Goal: Task Accomplishment & Management: Manage account settings

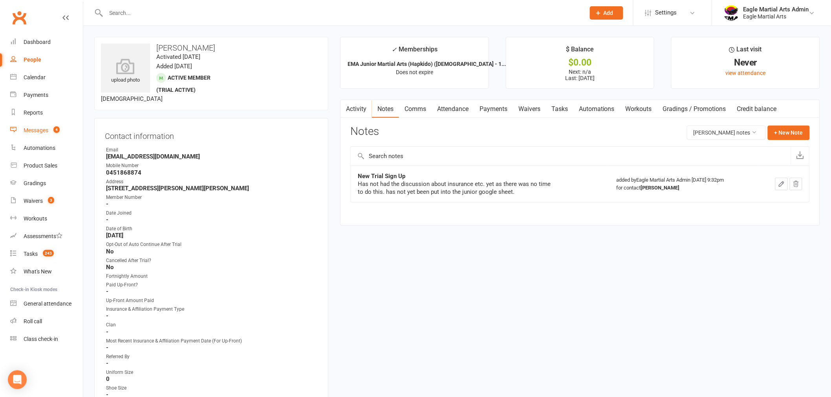
click at [44, 130] on div "Messages" at bounding box center [36, 130] width 25 height 6
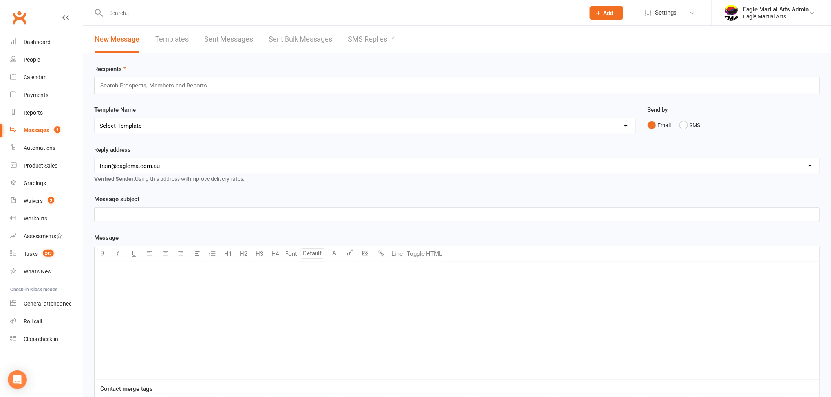
click at [362, 38] on link "SMS Replies 4" at bounding box center [371, 39] width 47 height 27
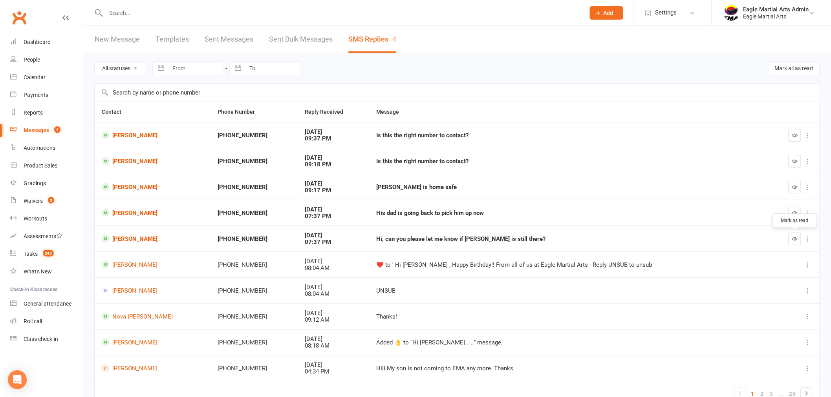
click at [793, 240] on icon "button" at bounding box center [795, 239] width 6 height 6
click at [793, 213] on icon "button" at bounding box center [795, 213] width 6 height 6
click at [795, 183] on button "button" at bounding box center [794, 187] width 13 height 13
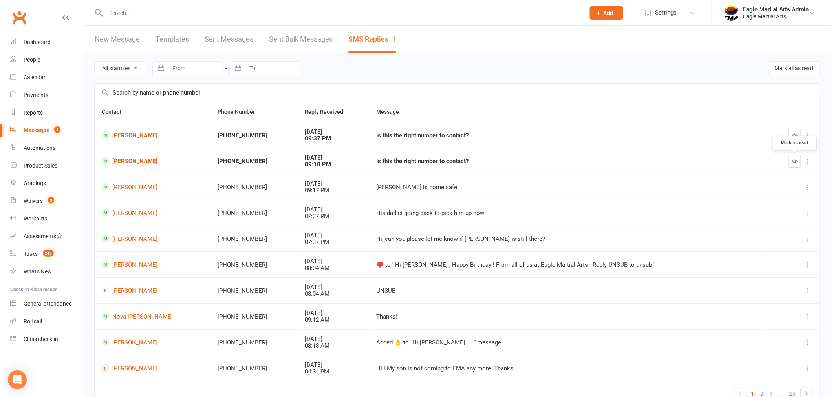
click at [794, 159] on icon "button" at bounding box center [795, 161] width 6 height 6
click at [793, 137] on icon "button" at bounding box center [795, 135] width 6 height 6
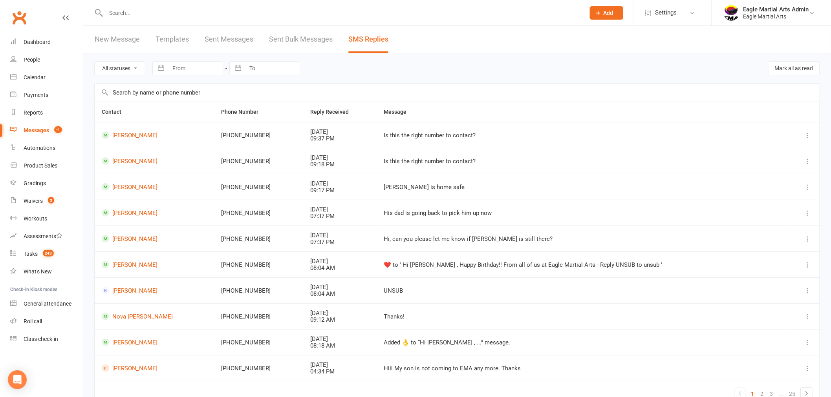
click at [57, 130] on span "-1" at bounding box center [58, 129] width 8 height 7
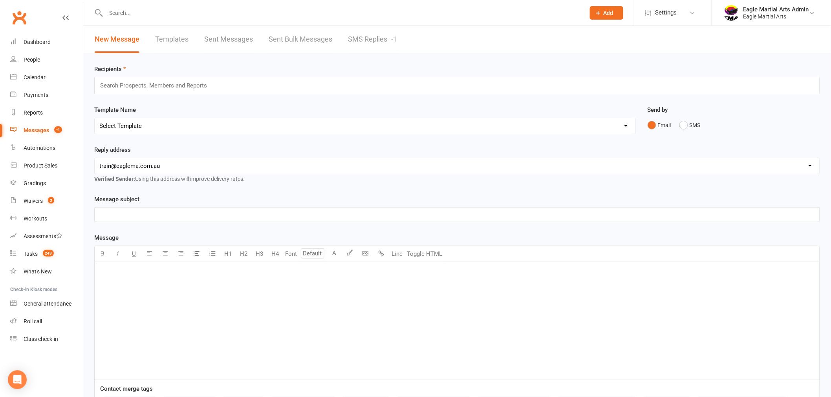
click at [382, 29] on link "SMS Replies -1" at bounding box center [372, 39] width 49 height 27
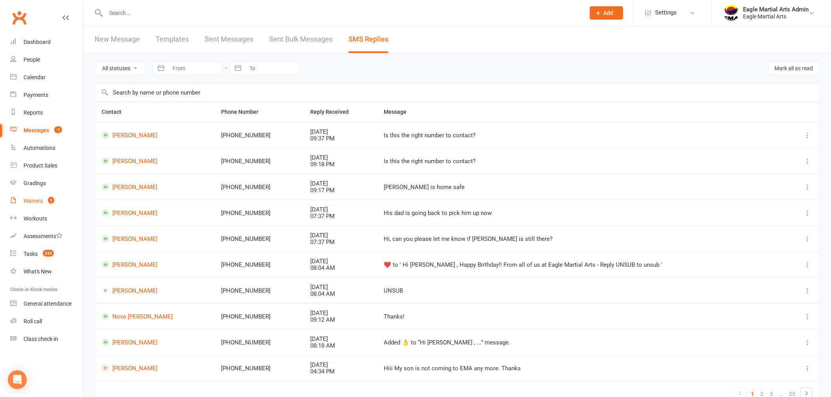
click at [43, 203] on link "Waivers 3" at bounding box center [46, 201] width 73 height 18
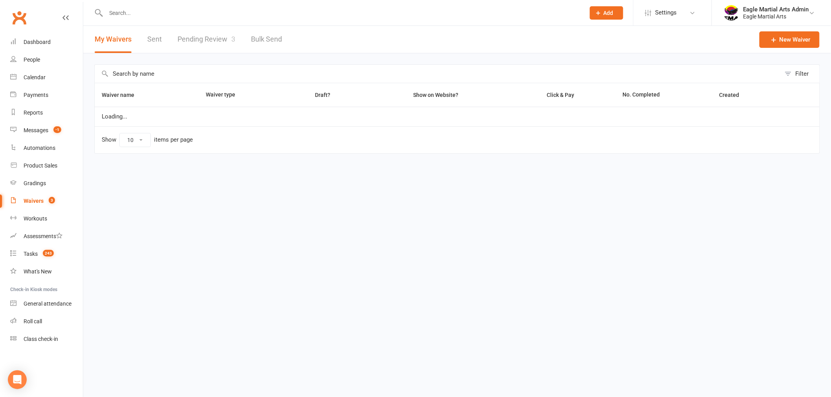
select select "100"
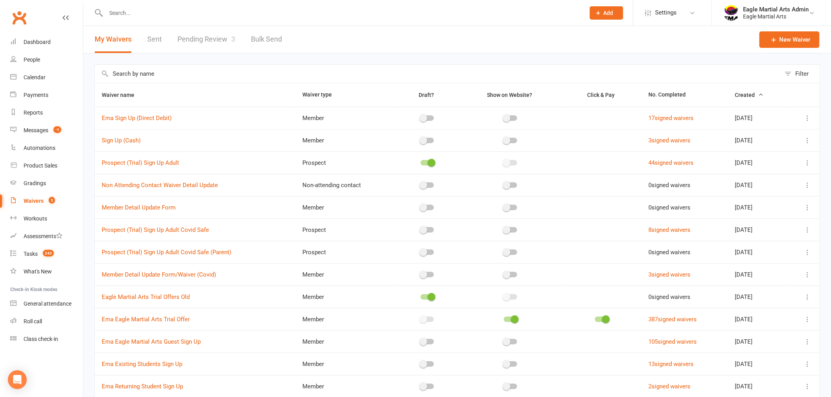
click at [186, 33] on link "Pending Review 3" at bounding box center [206, 39] width 58 height 27
select select "25"
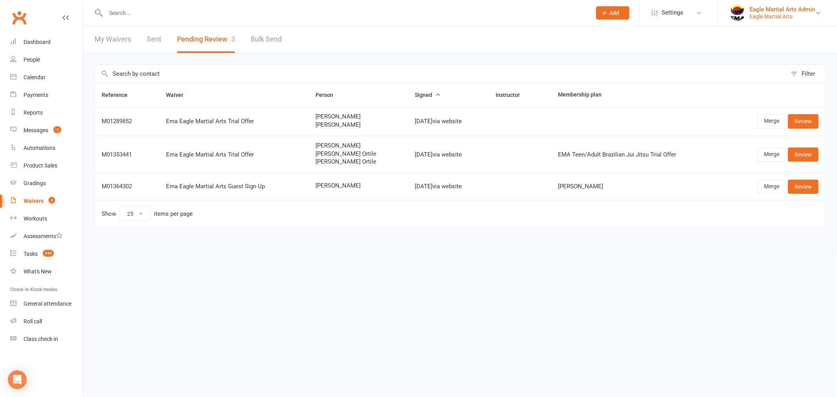
click at [777, 11] on div "Eagle Martial Arts Admin" at bounding box center [783, 9] width 66 height 7
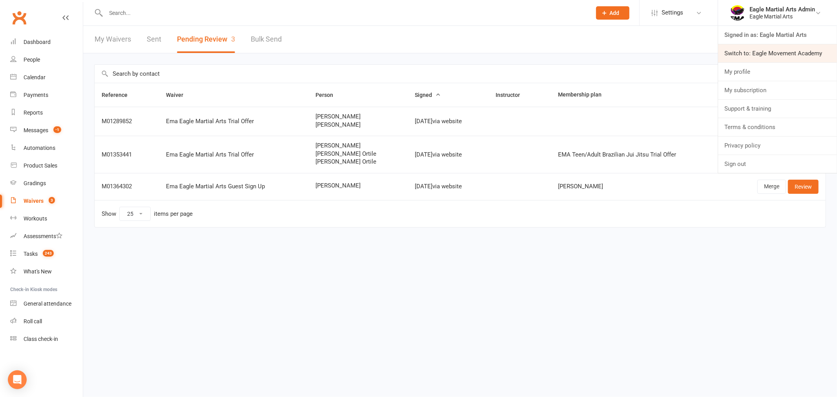
click at [764, 51] on link "Switch to: Eagle Movement Academy" at bounding box center [777, 53] width 119 height 18
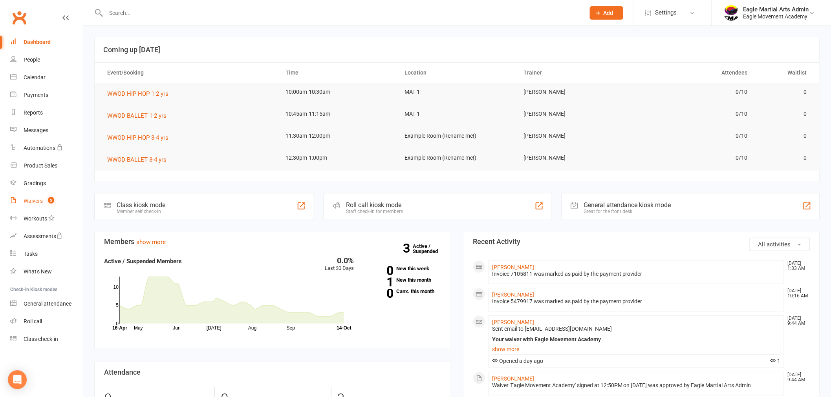
click at [48, 203] on count-badge "5" at bounding box center [49, 201] width 10 height 6
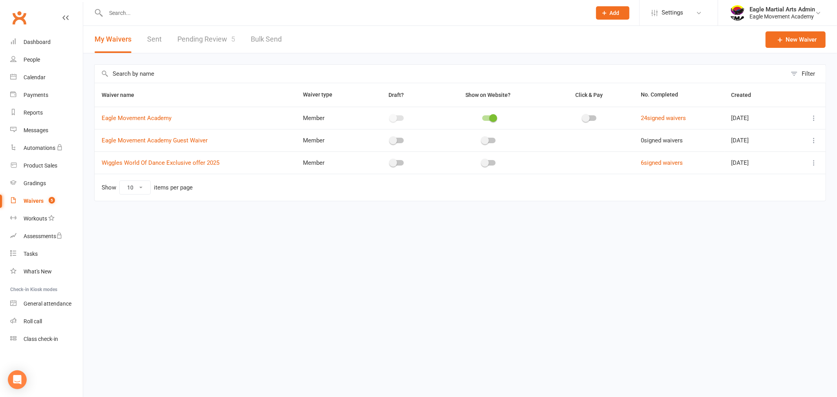
click at [203, 40] on link "Pending Review 5" at bounding box center [206, 39] width 58 height 27
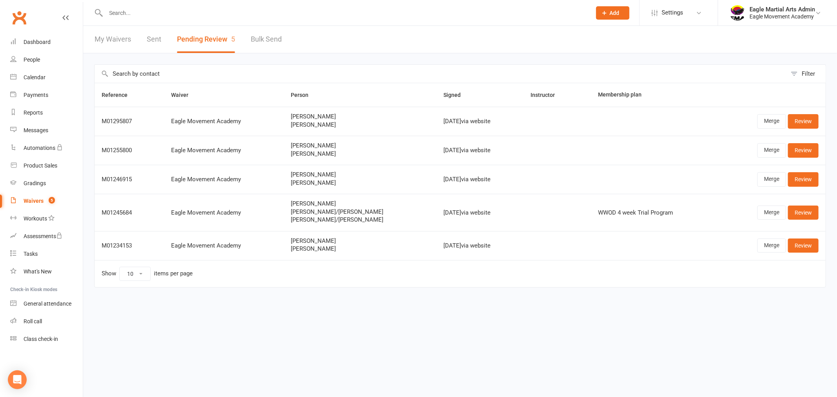
click at [133, 9] on input "text" at bounding box center [345, 12] width 482 height 11
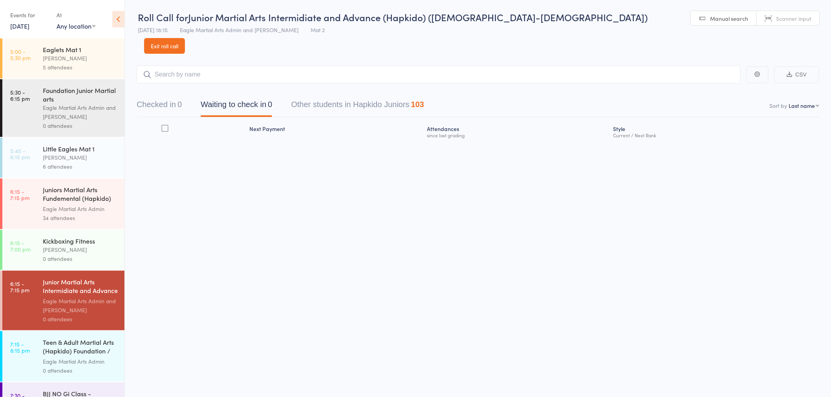
click at [185, 38] on link "Exit roll call" at bounding box center [164, 46] width 41 height 16
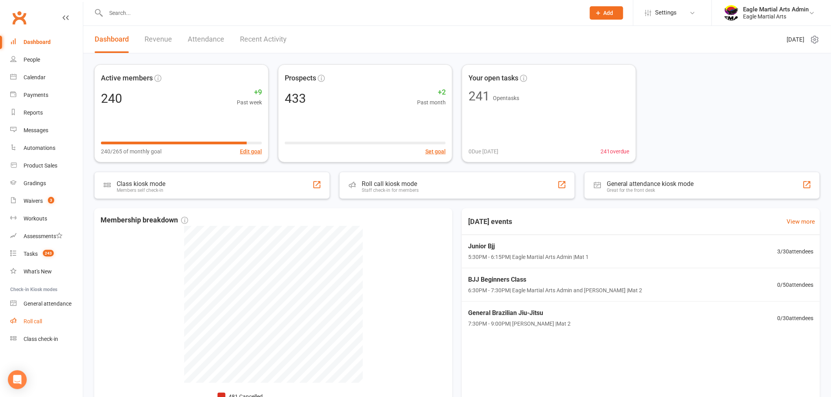
click at [62, 316] on link "Roll call" at bounding box center [46, 322] width 73 height 18
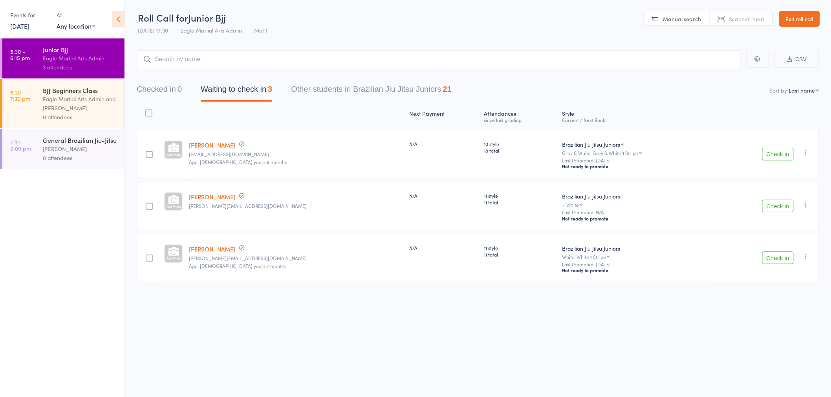
click at [14, 22] on link "[DATE]" at bounding box center [19, 26] width 19 height 9
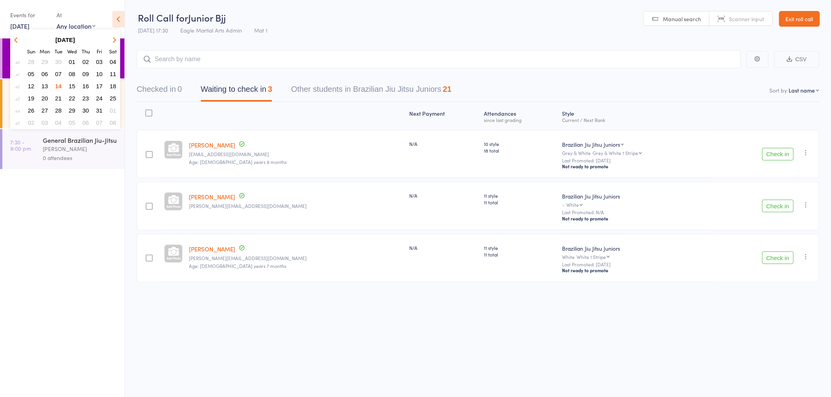
click at [48, 81] on button "13" at bounding box center [45, 86] width 12 height 11
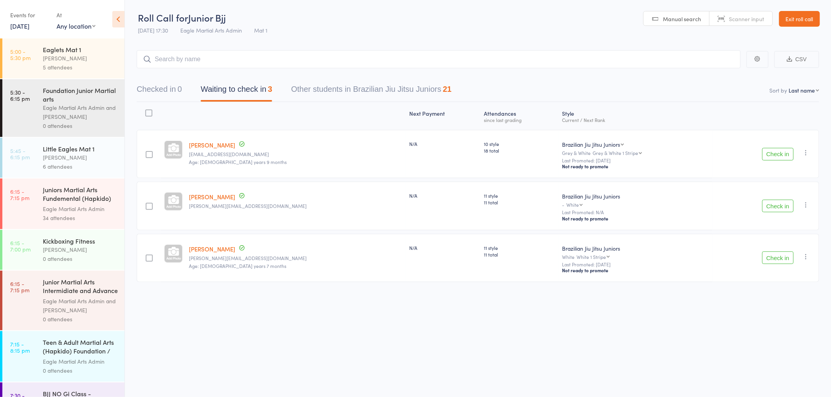
click at [64, 105] on div "Eagle Martial Arts Admin and [PERSON_NAME]" at bounding box center [80, 112] width 75 height 18
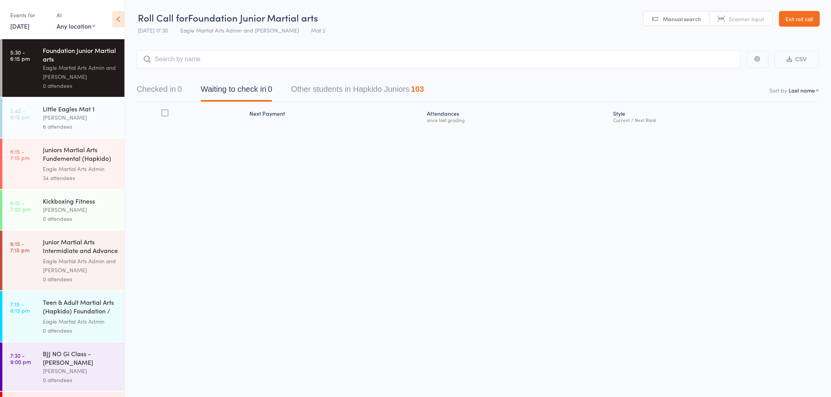
scroll to position [87, 0]
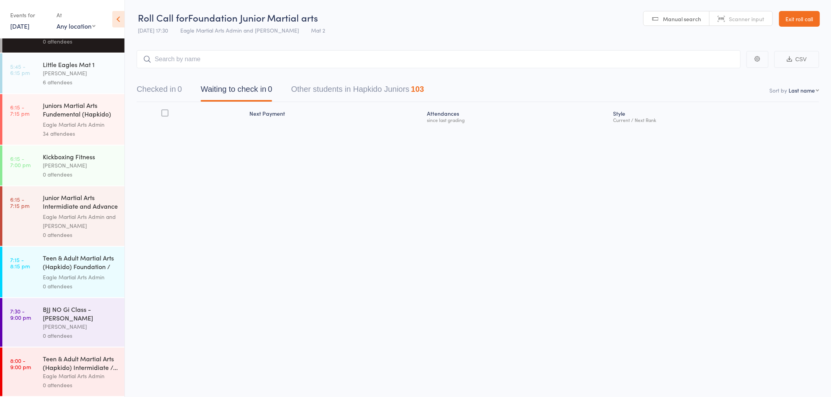
click at [72, 264] on div "Teen & Adult Martial Arts (Hapkido) Foundation / F..." at bounding box center [80, 263] width 75 height 19
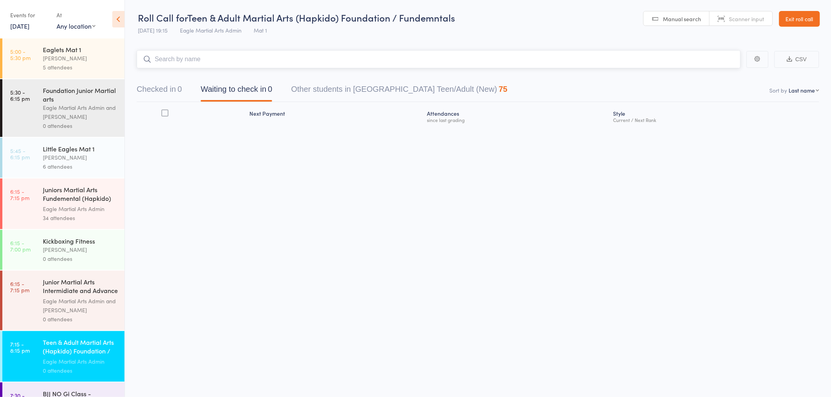
scroll to position [87, 0]
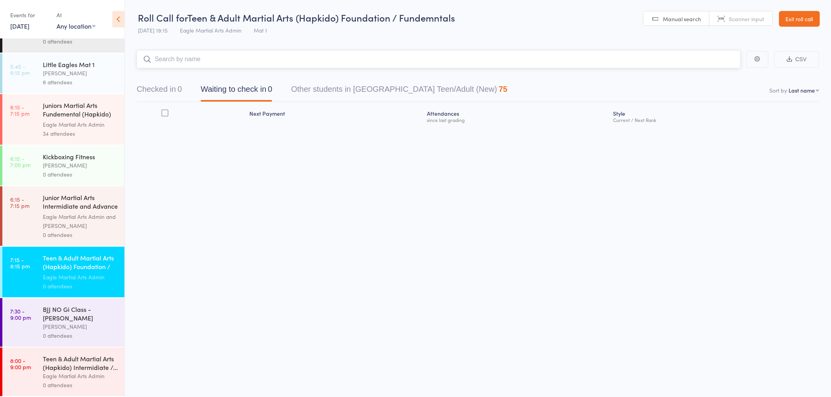
click at [207, 63] on input "search" at bounding box center [439, 59] width 604 height 18
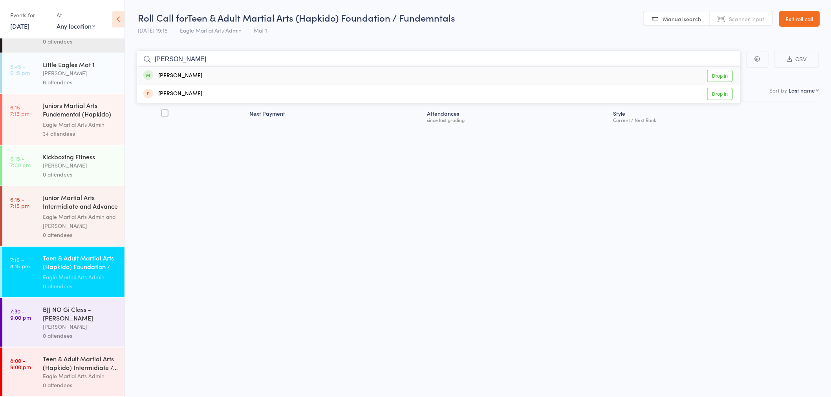
type input "[PERSON_NAME]"
click at [177, 76] on div "[PERSON_NAME]" at bounding box center [172, 75] width 59 height 9
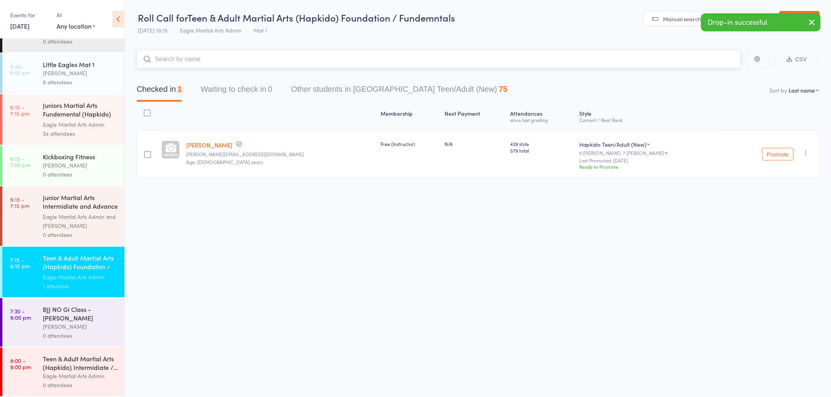
click at [182, 61] on input "search" at bounding box center [439, 59] width 604 height 18
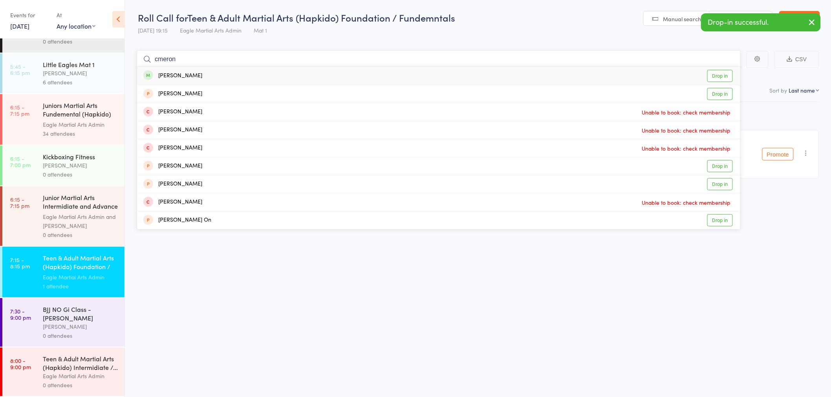
type input "cmeron"
click at [178, 71] on div "Cameron Ogle" at bounding box center [172, 75] width 59 height 9
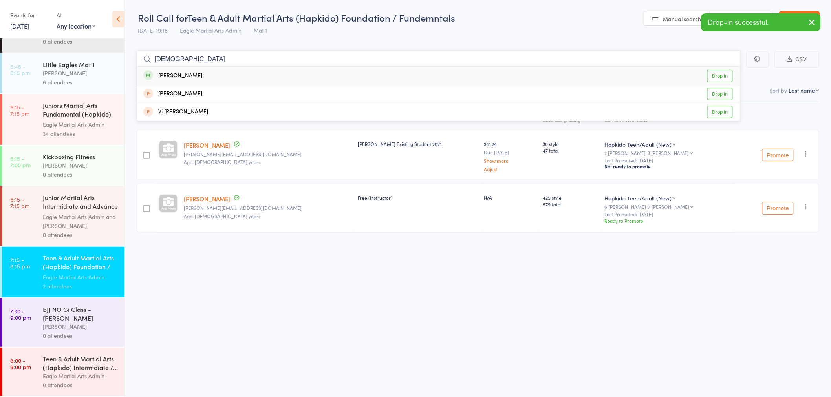
type input "vishnu"
click at [181, 75] on div "Vishnu Sankar" at bounding box center [172, 75] width 59 height 9
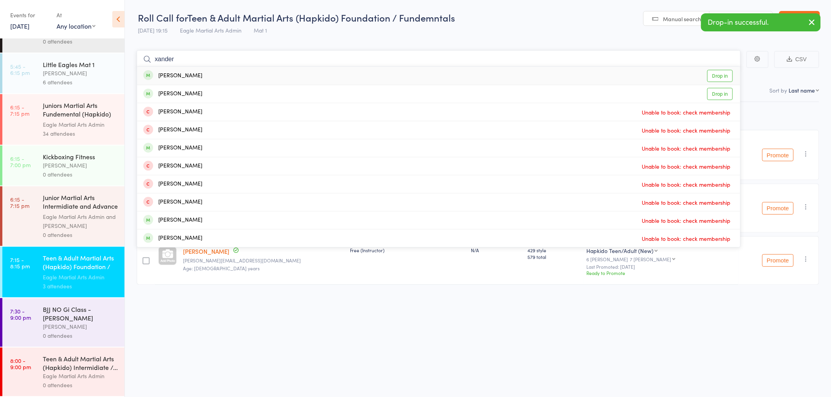
type input "xander"
click at [181, 76] on div "Xander Soh" at bounding box center [172, 75] width 59 height 9
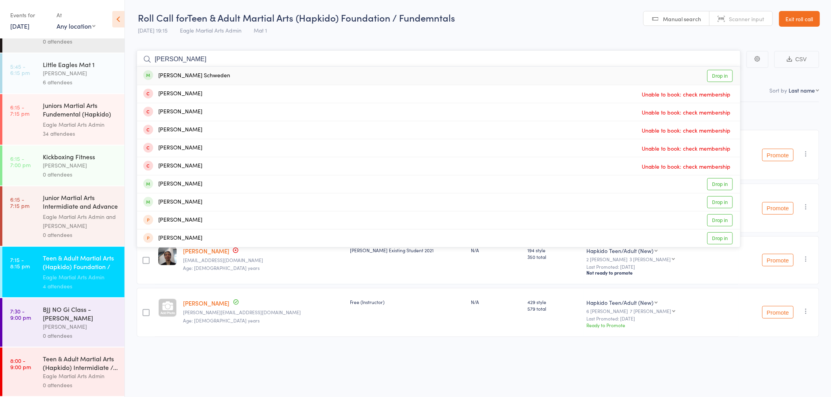
type input "nick"
click at [181, 76] on div "Nick Schweden" at bounding box center [186, 75] width 87 height 9
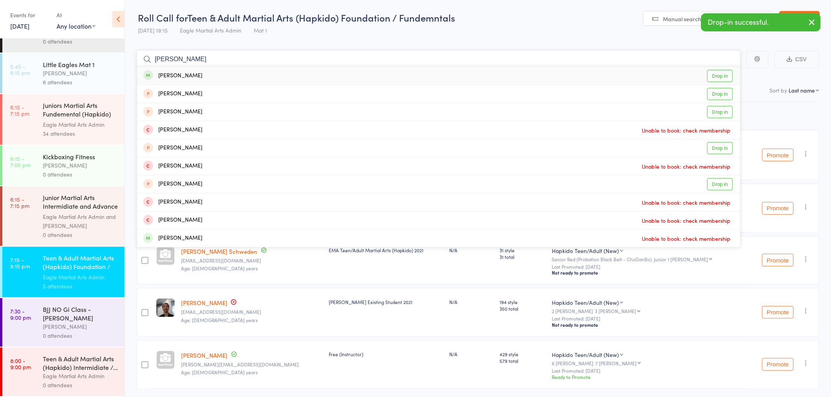
type input "sally"
click at [181, 76] on div "Sally Su Drop in" at bounding box center [438, 76] width 603 height 18
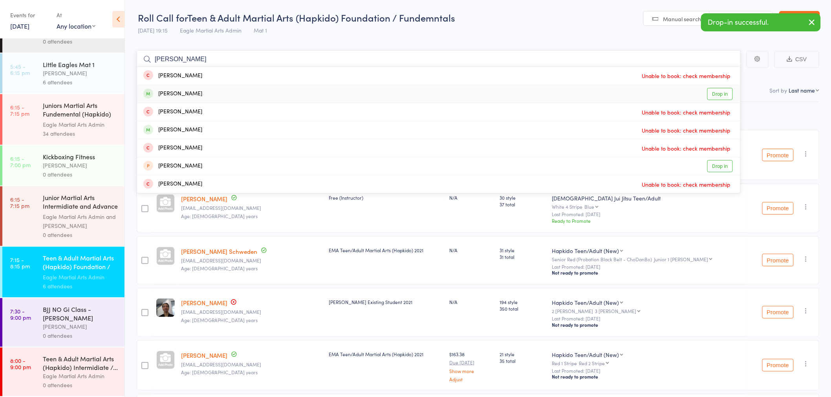
type input "evelyn"
click at [184, 94] on div "Evelyn Kee" at bounding box center [172, 93] width 59 height 9
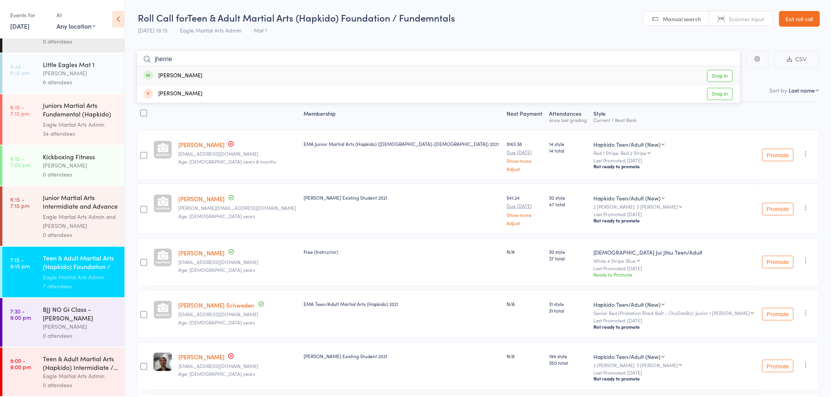
type input "jherrie"
click at [190, 80] on div "Jherrie Atal Drop in" at bounding box center [438, 76] width 603 height 18
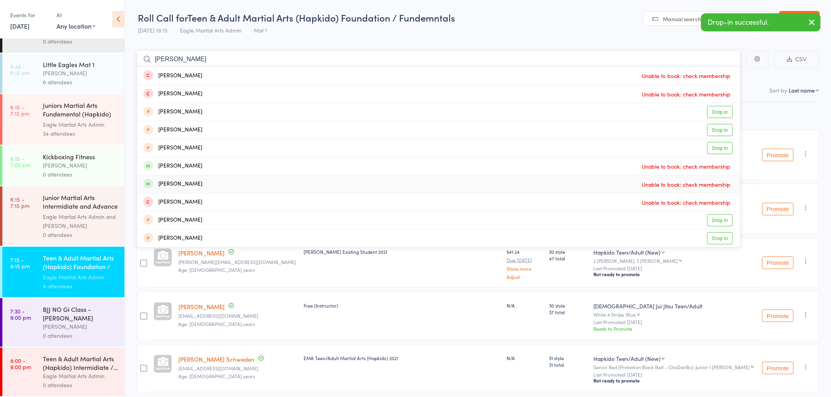
type input "ryan"
click at [190, 186] on div "Ryan Obeysekera" at bounding box center [172, 184] width 59 height 9
type input "ryan"
click at [218, 182] on div "Ryan Obeysekera Drop in" at bounding box center [438, 184] width 603 height 18
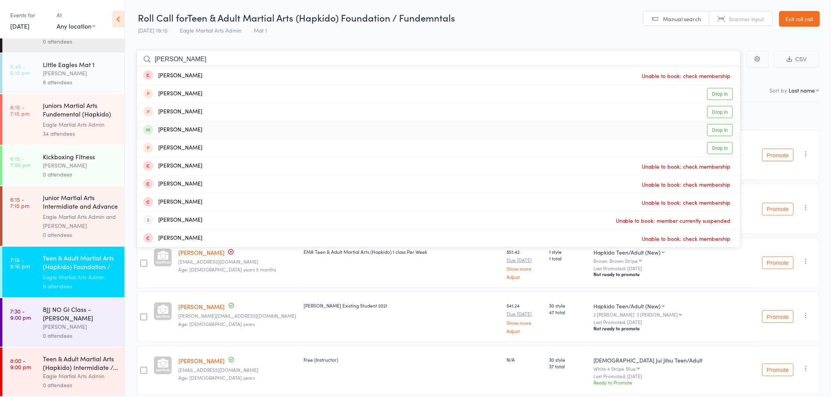
type input "ian"
click at [195, 129] on div "Ian de Santos Drop in" at bounding box center [438, 130] width 603 height 18
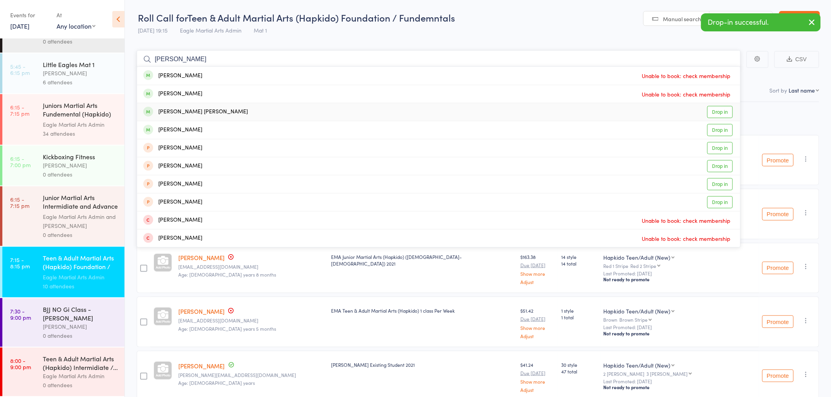
type input "charlie"
click at [191, 108] on div "Charlie Paige Cruz" at bounding box center [195, 112] width 104 height 9
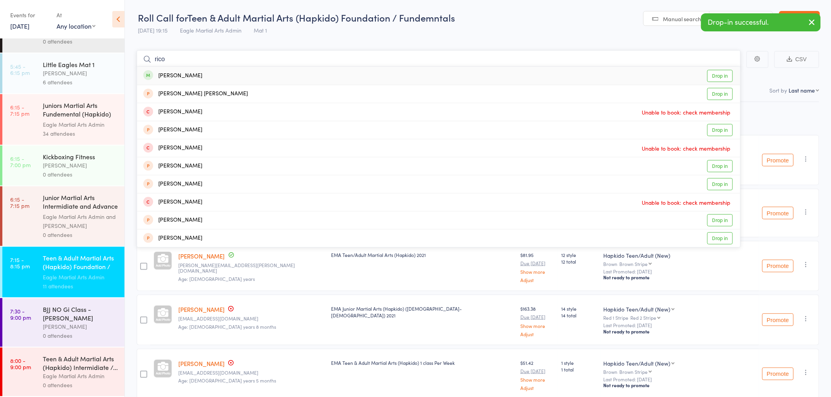
type input "rico"
click at [194, 73] on div "Rico Lin Drop in" at bounding box center [438, 76] width 603 height 18
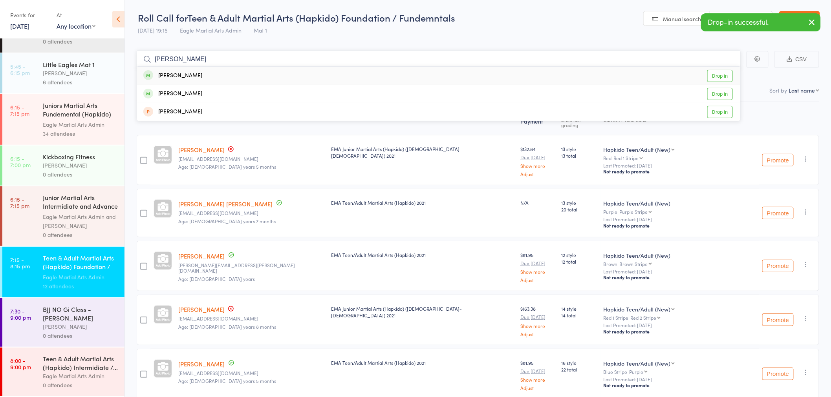
type input "sergei"
click at [175, 76] on div "Sergei Sevriukov" at bounding box center [172, 75] width 59 height 9
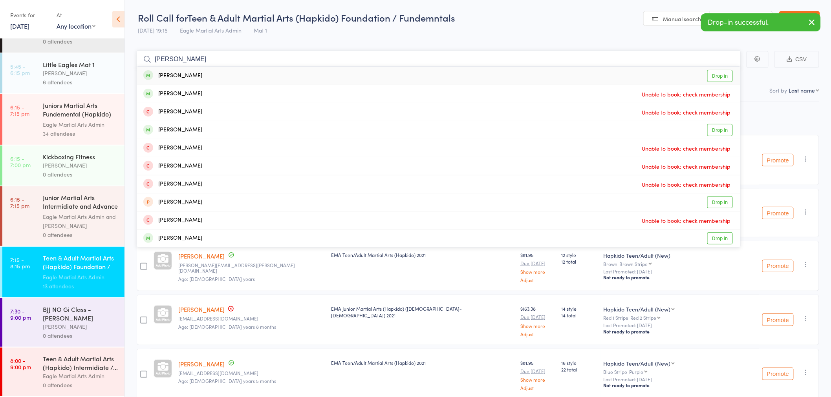
type input "john x"
click at [171, 72] on div "John Xenidis" at bounding box center [172, 75] width 59 height 9
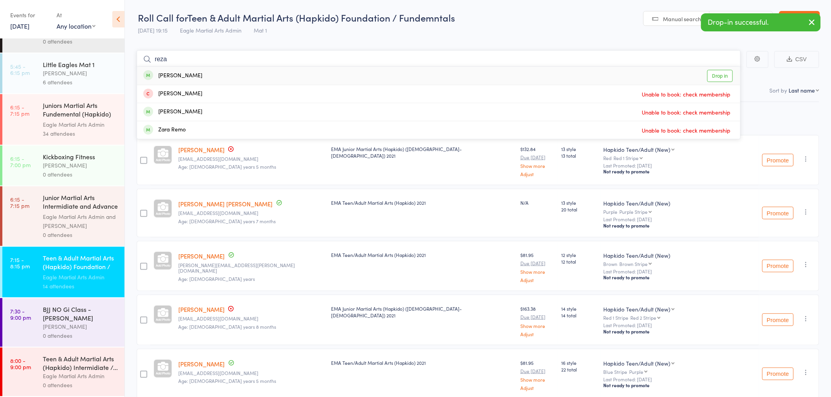
type input "reza"
click at [170, 72] on div "Reza Zakeri" at bounding box center [172, 75] width 59 height 9
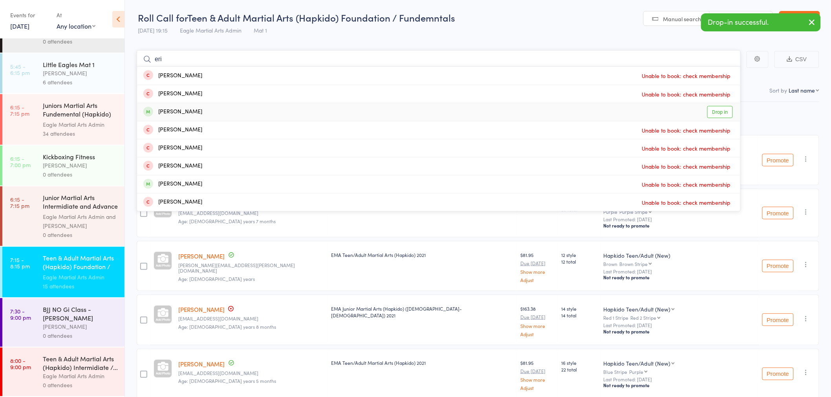
type input "eri"
click at [173, 109] on div "Eric Kong" at bounding box center [172, 112] width 59 height 9
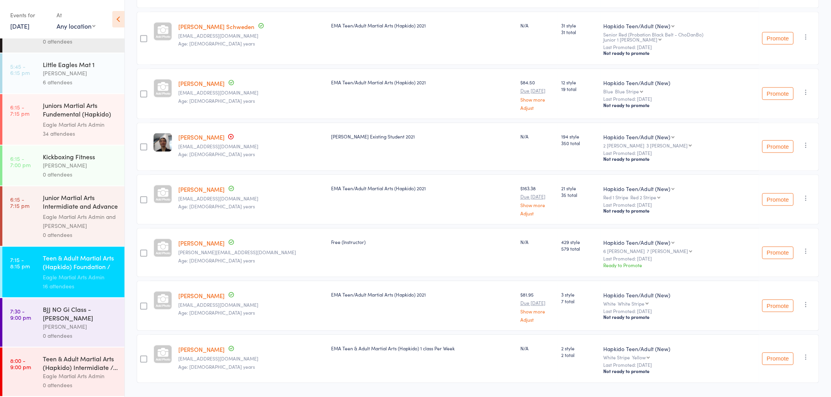
scroll to position [606, 0]
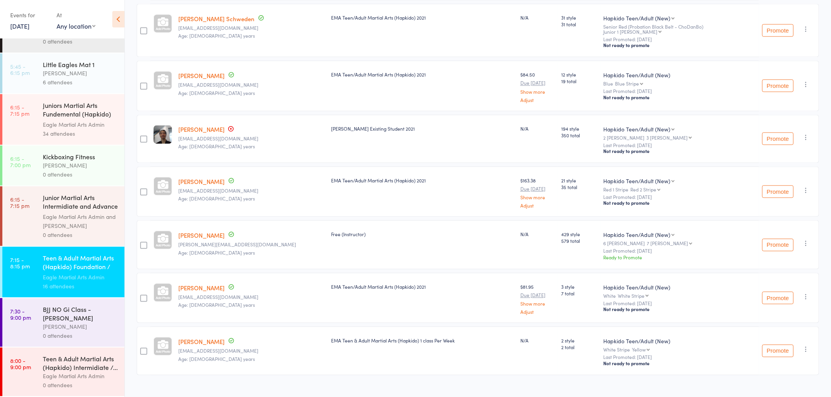
click at [75, 327] on div "Alex Tse" at bounding box center [80, 326] width 75 height 9
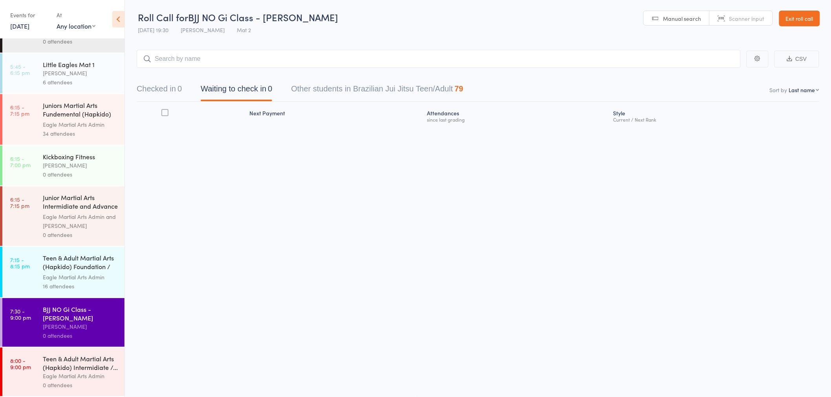
scroll to position [43, 0]
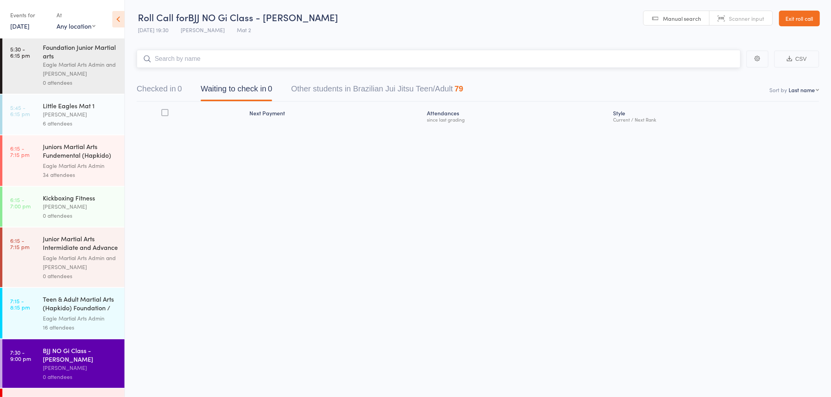
click at [201, 56] on input "search" at bounding box center [439, 59] width 604 height 18
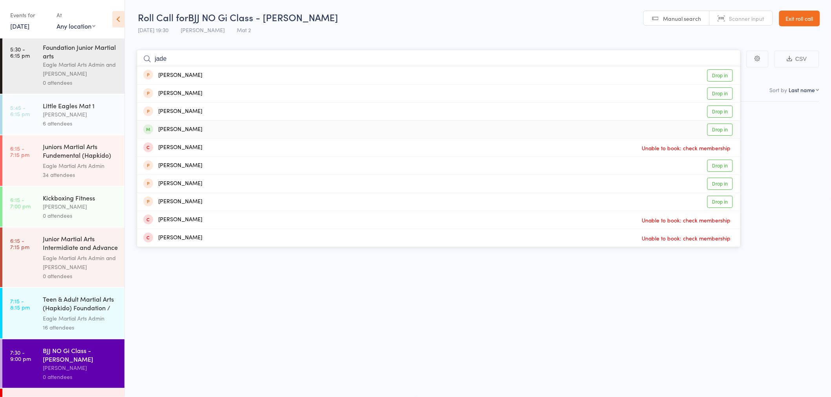
type input "jade"
click at [187, 128] on div "Jade Valentine" at bounding box center [172, 129] width 59 height 9
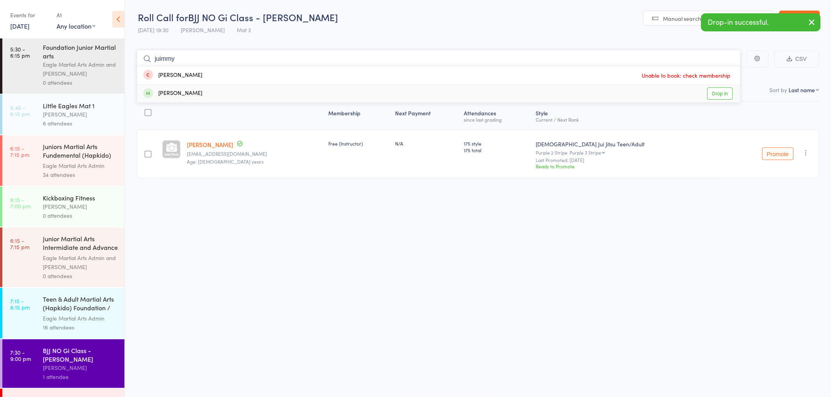
type input "juimmy"
click at [183, 96] on div "Jimmy Johnson" at bounding box center [172, 93] width 59 height 9
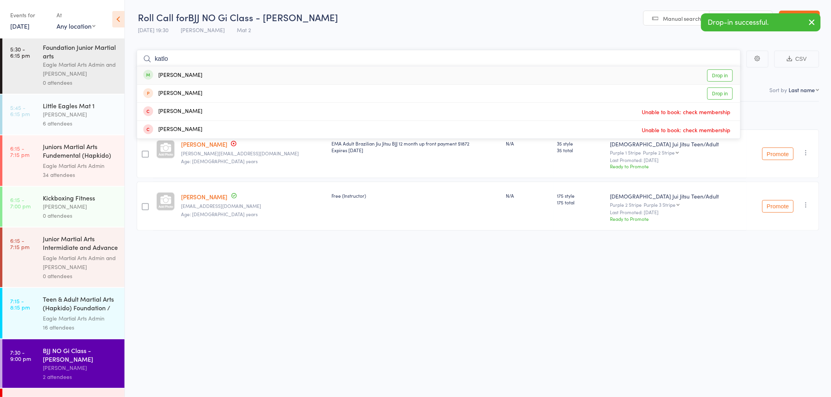
type input "katlo"
click at [210, 76] on div "Katlo Magogodi Drop in" at bounding box center [438, 75] width 603 height 18
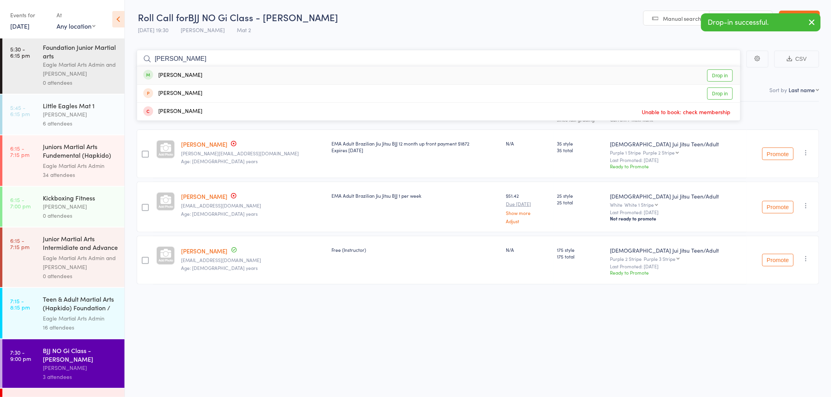
type input "kasey"
click at [183, 77] on div "Kasey Shea" at bounding box center [172, 75] width 59 height 9
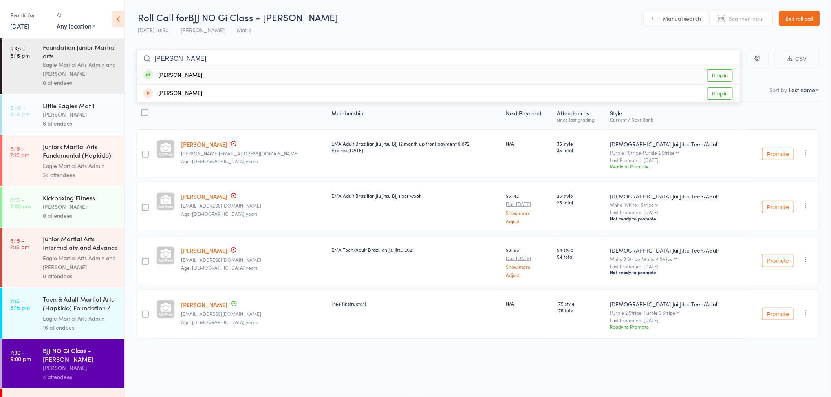
type input "vera"
click at [183, 77] on div "Vera Huynh" at bounding box center [172, 75] width 59 height 9
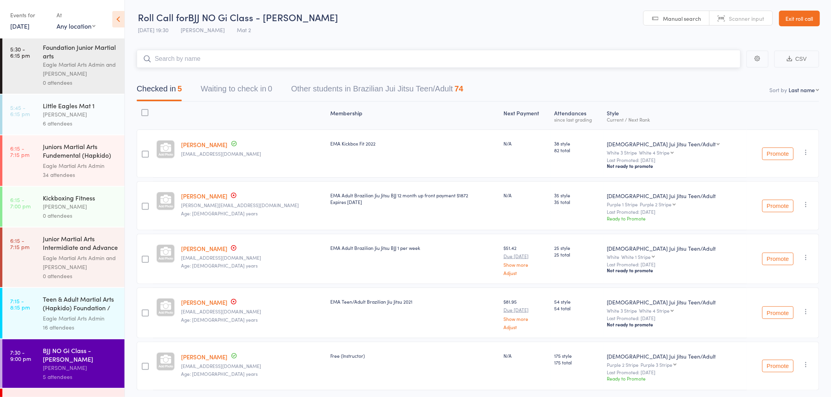
click at [245, 63] on input "search" at bounding box center [439, 59] width 604 height 18
type input "morica"
click at [179, 71] on div "Morica Tran" at bounding box center [172, 75] width 59 height 9
click at [168, 54] on input "search" at bounding box center [439, 59] width 604 height 18
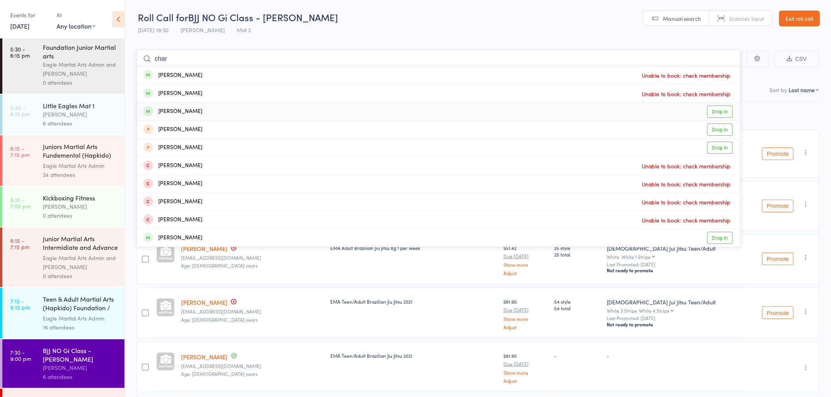
type input "char"
click at [194, 110] on div "Charlotte Kee Drop in" at bounding box center [438, 112] width 603 height 18
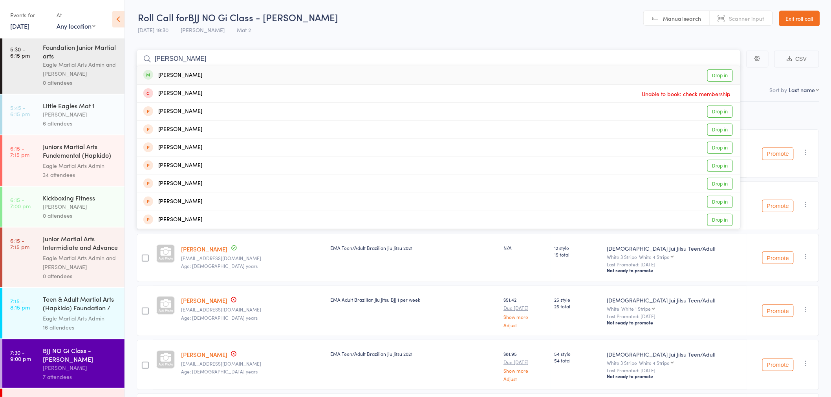
type input "rosa"
click at [170, 72] on div "Rosa Phan" at bounding box center [172, 75] width 59 height 9
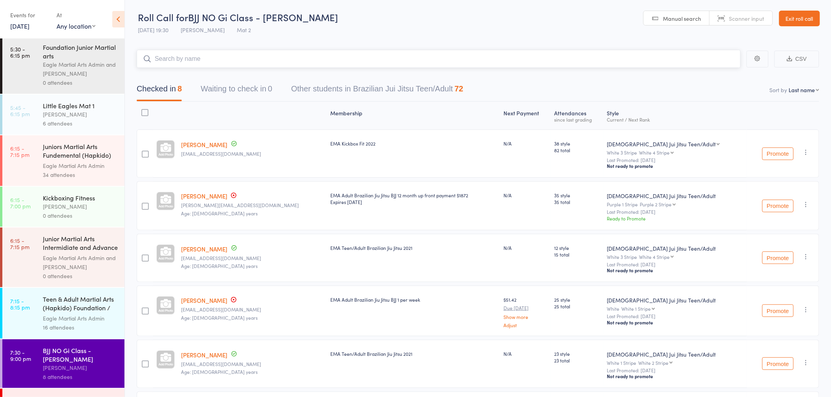
click at [234, 58] on input "search" at bounding box center [439, 59] width 604 height 18
type input "owen"
click at [174, 74] on div "Owen Mali" at bounding box center [172, 75] width 59 height 9
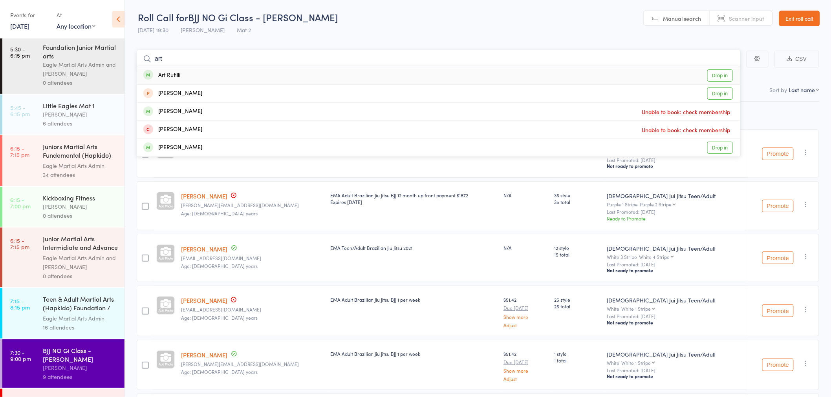
type input "art"
click at [190, 75] on div "Art Rufilli Drop in" at bounding box center [438, 75] width 603 height 18
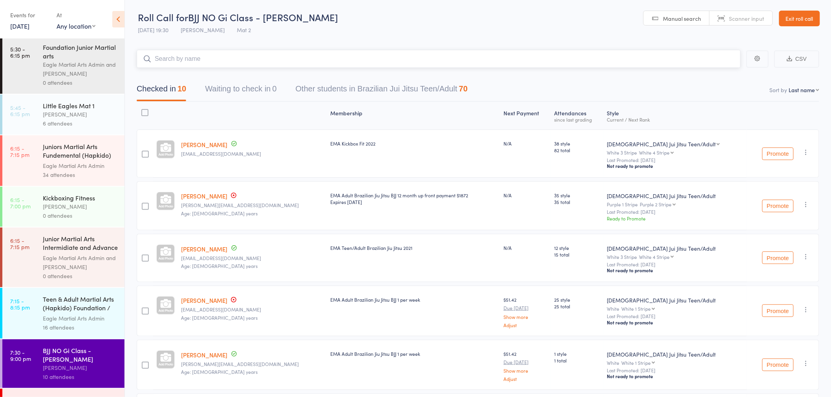
click at [201, 67] on input "search" at bounding box center [439, 59] width 604 height 18
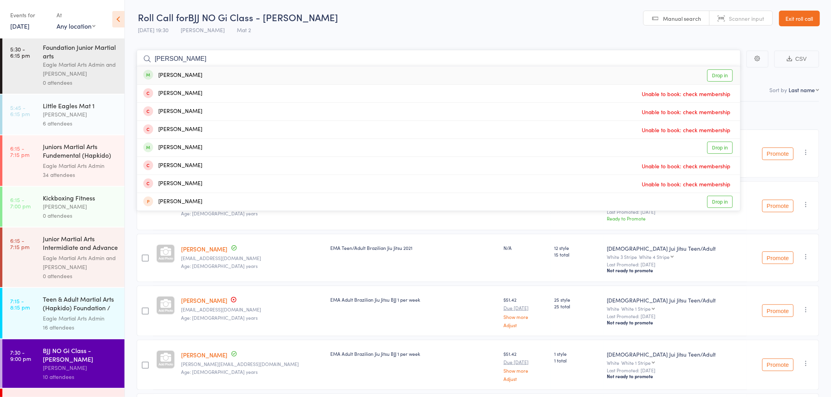
type input "isabel"
click at [178, 75] on div "Isabel Tan" at bounding box center [172, 75] width 59 height 9
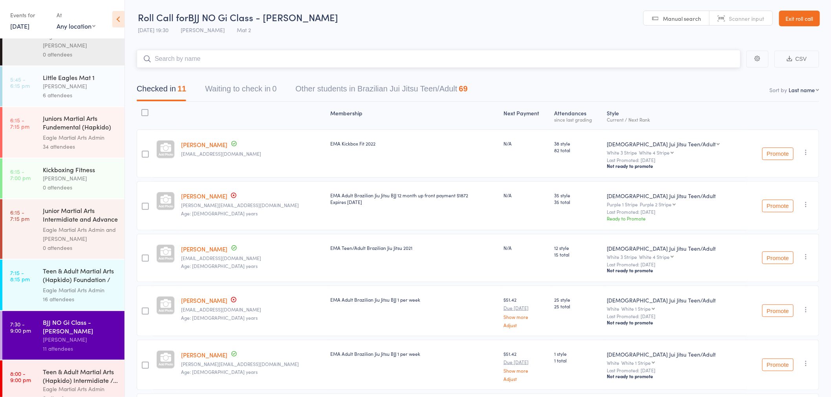
scroll to position [87, 0]
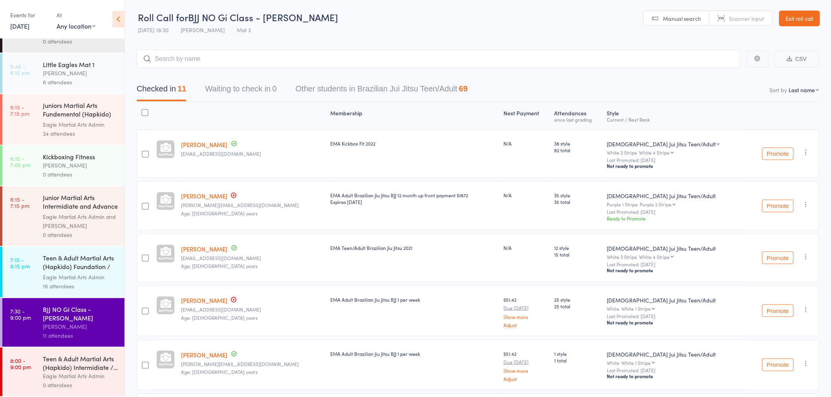
click at [79, 45] on div "Foundation Junior Martial arts Eagle Martial Arts Admin and Alex Tse 0 attendees" at bounding box center [84, 24] width 82 height 58
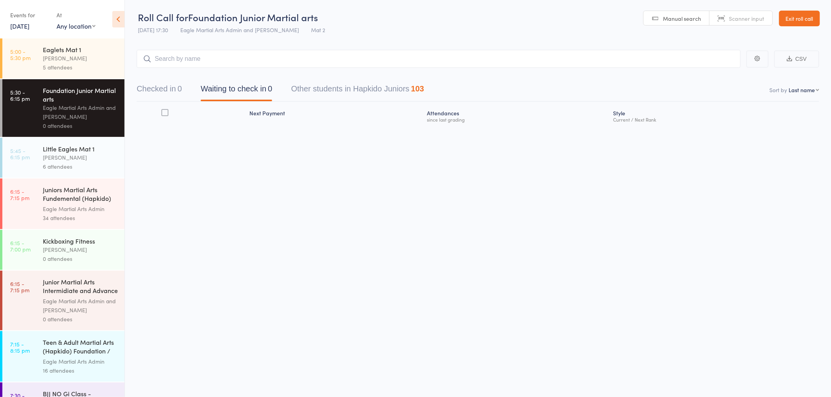
click at [240, 60] on input "search" at bounding box center [439, 59] width 604 height 18
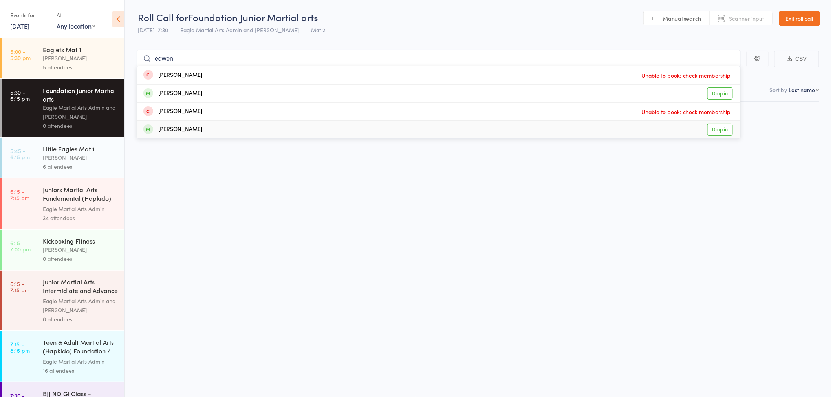
type input "edwen"
click at [178, 132] on div "Eden Huang-chen" at bounding box center [172, 129] width 59 height 9
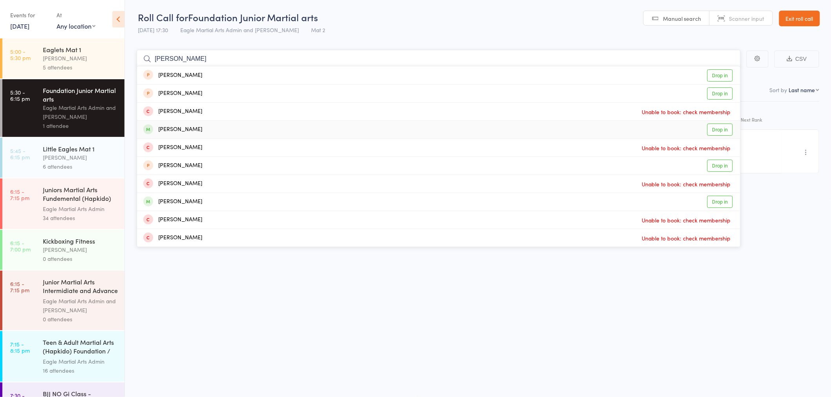
type input "simon"
click at [178, 128] on div "Simon Zhou" at bounding box center [172, 129] width 59 height 9
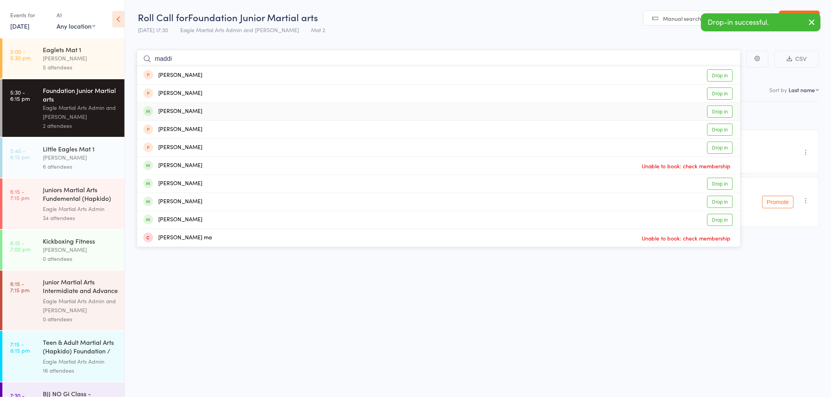
type input "maddi"
click at [181, 109] on div "Madison Lee" at bounding box center [172, 111] width 59 height 9
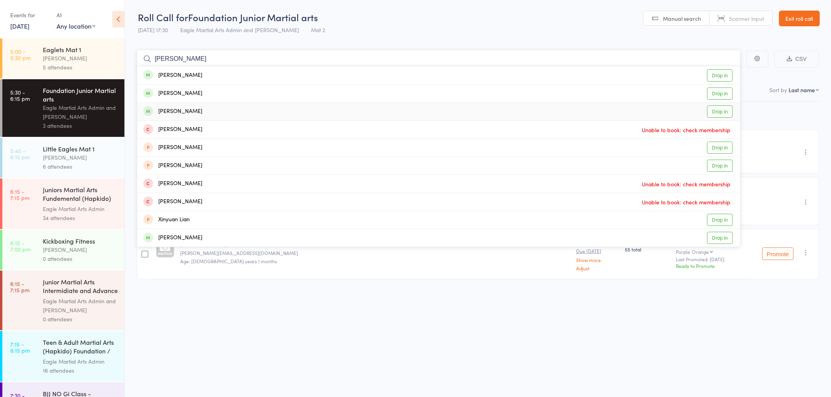
type input "liam"
click at [192, 111] on div "Liam Remo Drop in" at bounding box center [438, 112] width 603 height 18
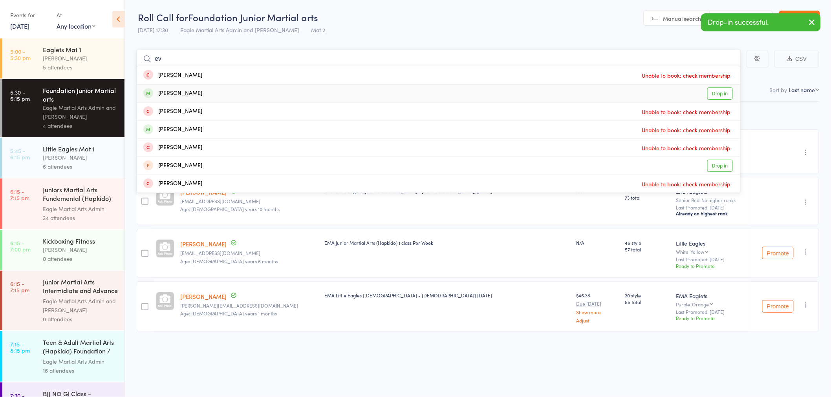
type input "e"
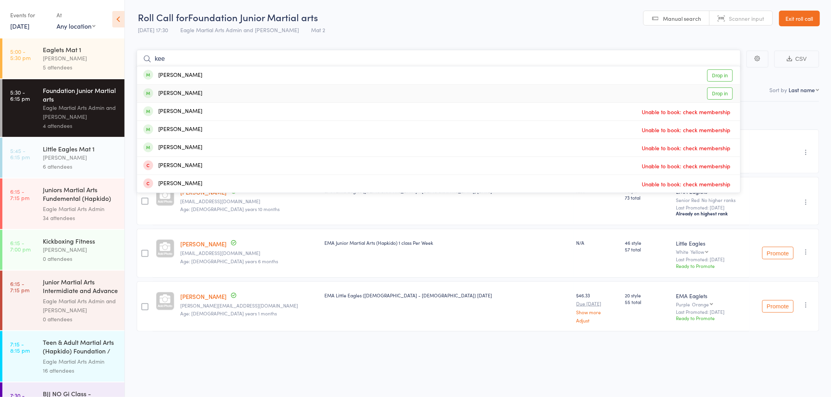
type input "kee"
click at [210, 92] on div "Preston Kee Drop in" at bounding box center [438, 94] width 603 height 18
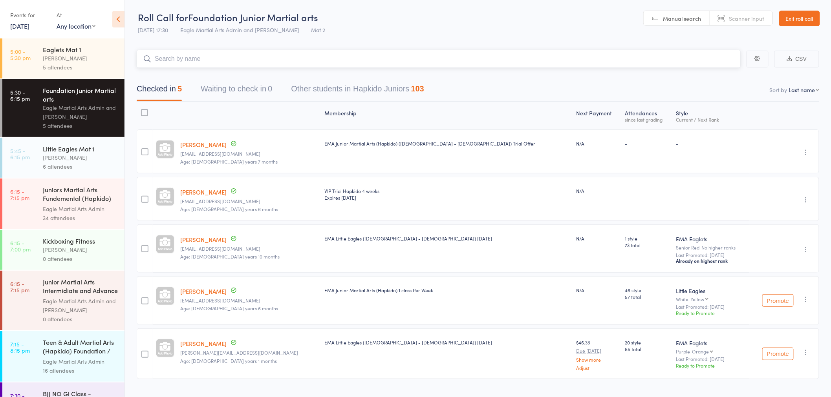
click at [328, 59] on input "search" at bounding box center [439, 59] width 604 height 18
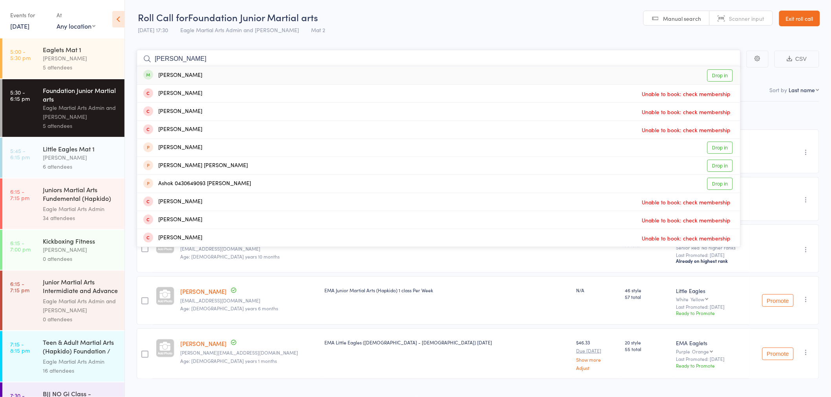
type input "thomas"
click at [196, 76] on div "Thomas Lee Drop in" at bounding box center [438, 75] width 603 height 18
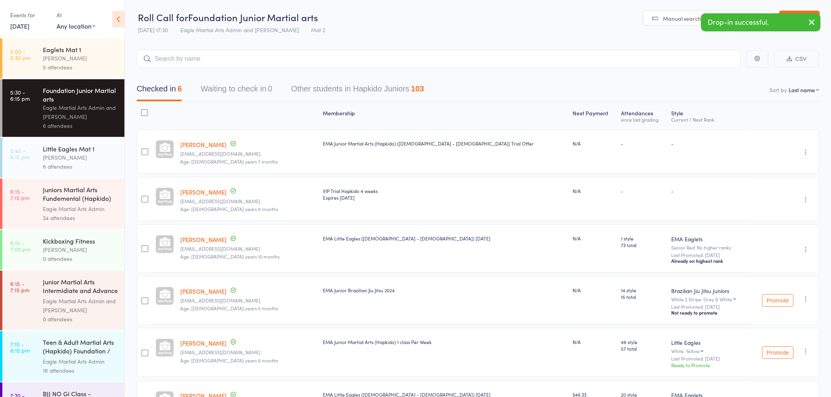
click at [817, 19] on button "button" at bounding box center [811, 23] width 17 height 18
click at [817, 19] on link "Exit roll call" at bounding box center [799, 19] width 41 height 16
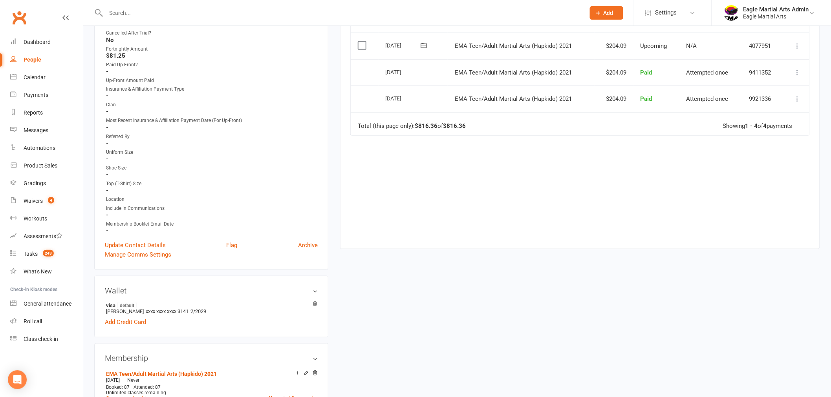
click at [190, 18] on div at bounding box center [336, 13] width 485 height 26
click at [187, 12] on input "text" at bounding box center [342, 12] width 476 height 11
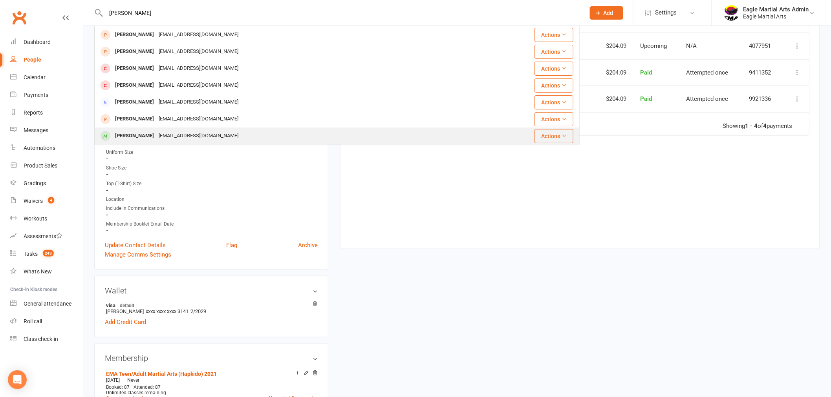
type input "ryan"
click at [157, 133] on div "ruthdissa@gmail.com" at bounding box center [198, 135] width 84 height 11
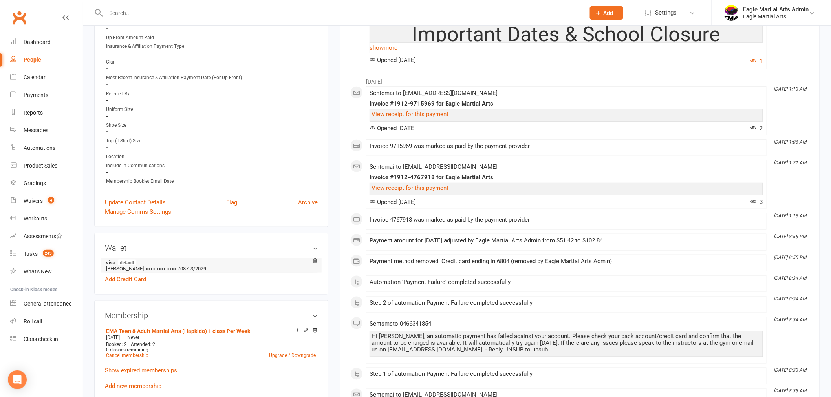
scroll to position [261, 0]
click at [309, 330] on div at bounding box center [305, 330] width 25 height 7
click at [304, 327] on icon at bounding box center [305, 329] width 5 height 5
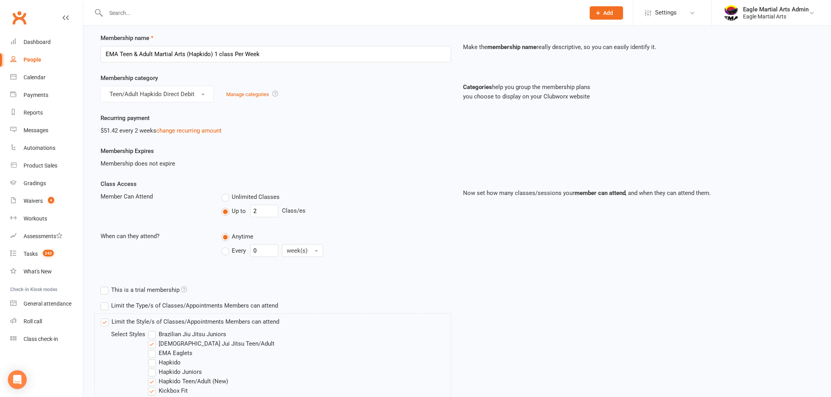
scroll to position [44, 0]
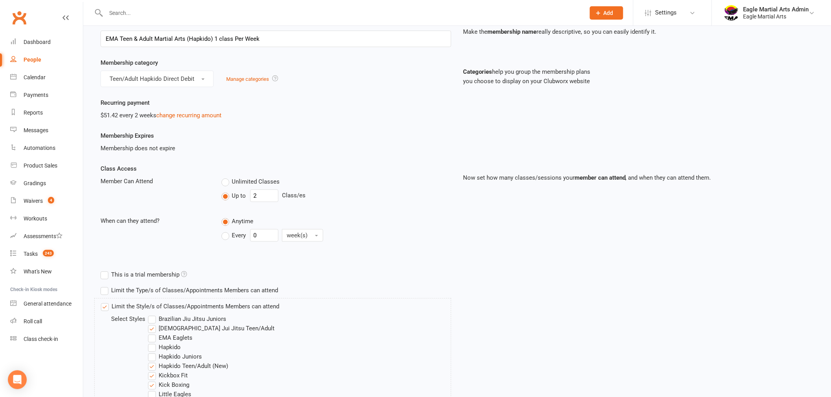
click at [231, 238] on label "Every" at bounding box center [233, 235] width 25 height 9
click at [226, 229] on input "Every" at bounding box center [223, 229] width 5 height 0
click at [268, 236] on input "0" at bounding box center [264, 235] width 28 height 13
type input "1"
click at [331, 218] on div "Anytime" at bounding box center [336, 221] width 230 height 10
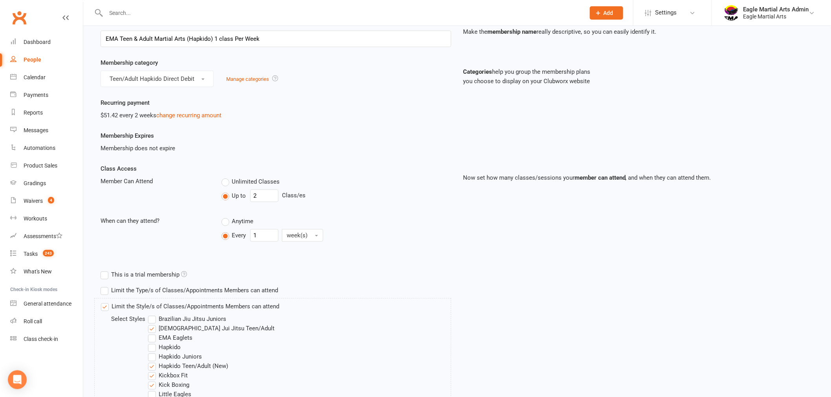
click at [172, 250] on div "Class Access Member Can Attend Unlimited Classes Up to 2 Class/es When can they…" at bounding box center [276, 210] width 362 height 92
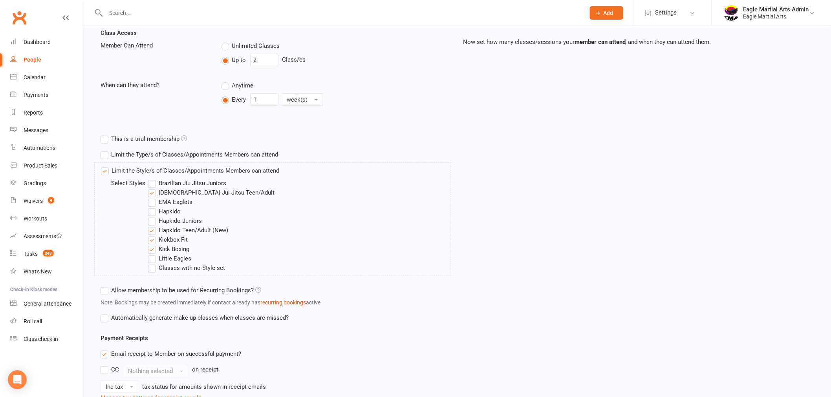
scroll to position [368, 0]
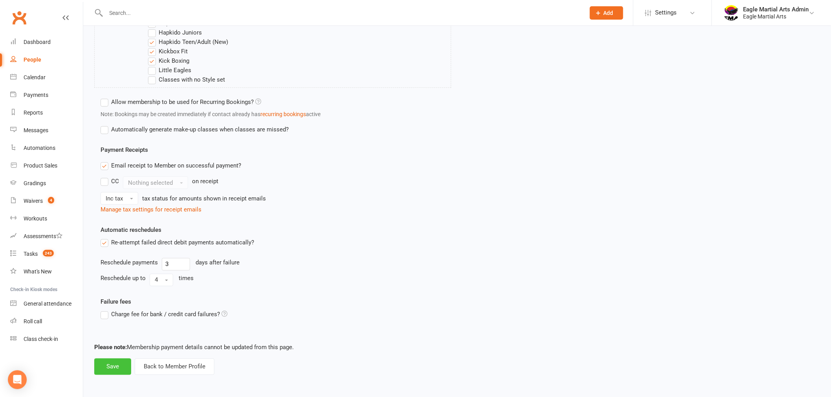
click at [114, 364] on button "Save" at bounding box center [112, 367] width 37 height 16
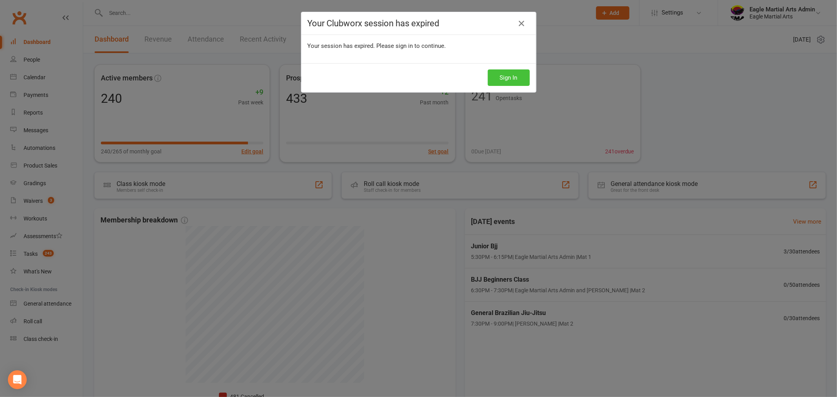
drag, startPoint x: 511, startPoint y: 80, endPoint x: 469, endPoint y: 69, distance: 43.2
click at [511, 80] on button "Sign In" at bounding box center [509, 77] width 42 height 16
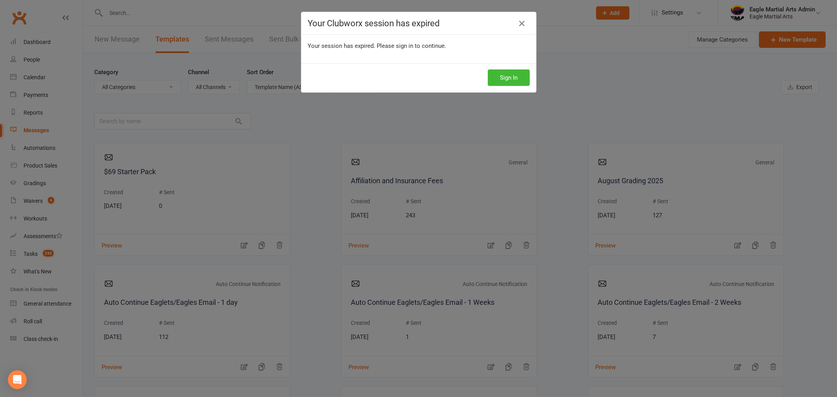
select select "grid"
